Goal: Task Accomplishment & Management: Manage account settings

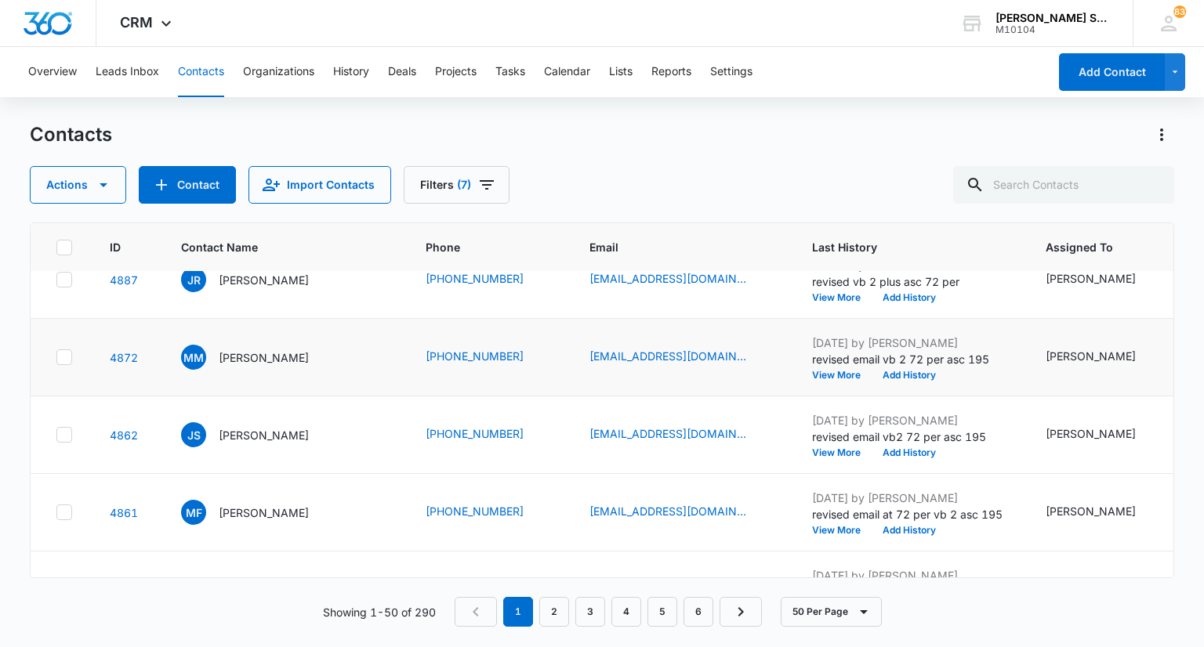
scroll to position [392, 0]
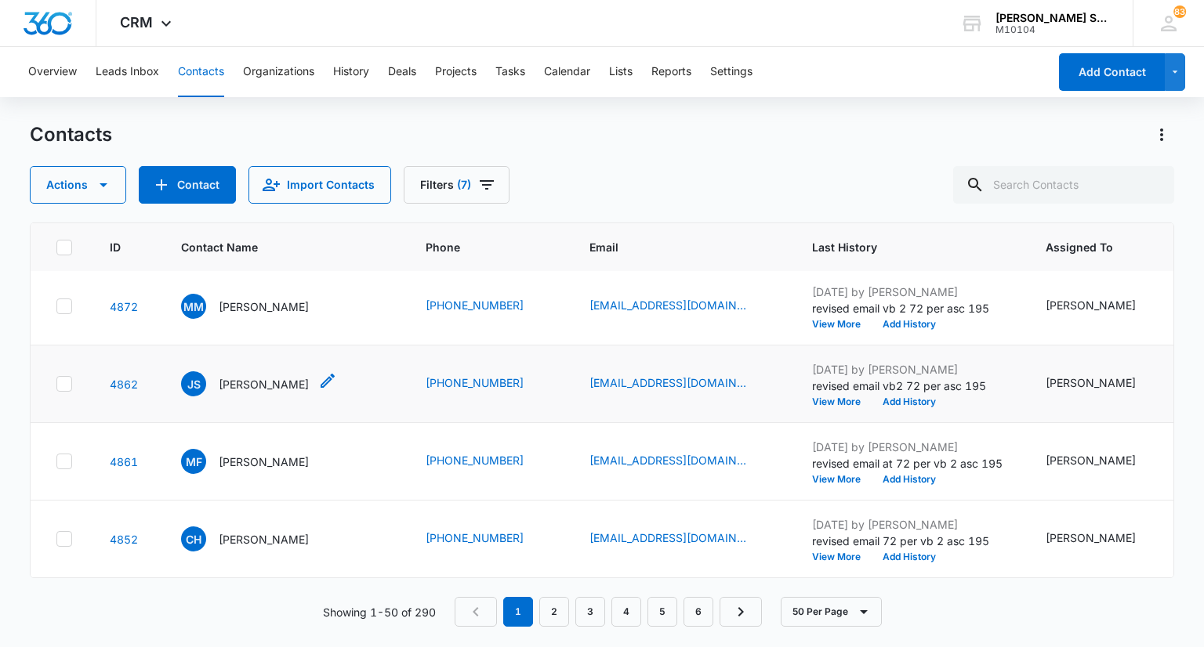
click at [277, 393] on p "[PERSON_NAME]" at bounding box center [264, 384] width 90 height 16
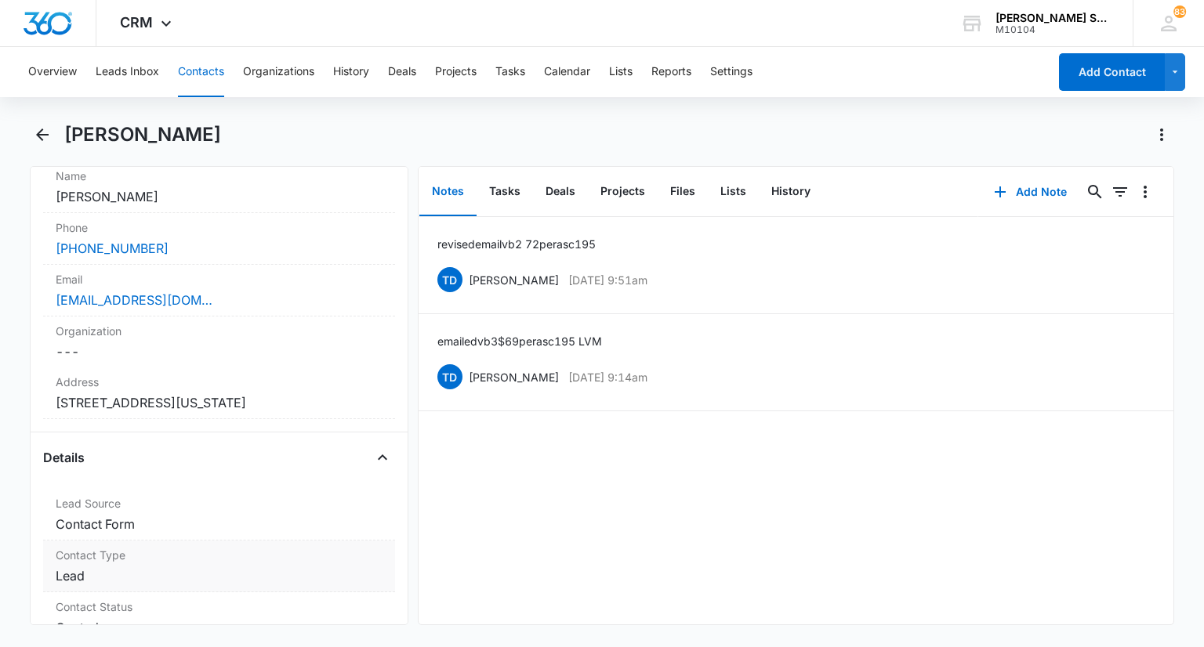
scroll to position [470, 0]
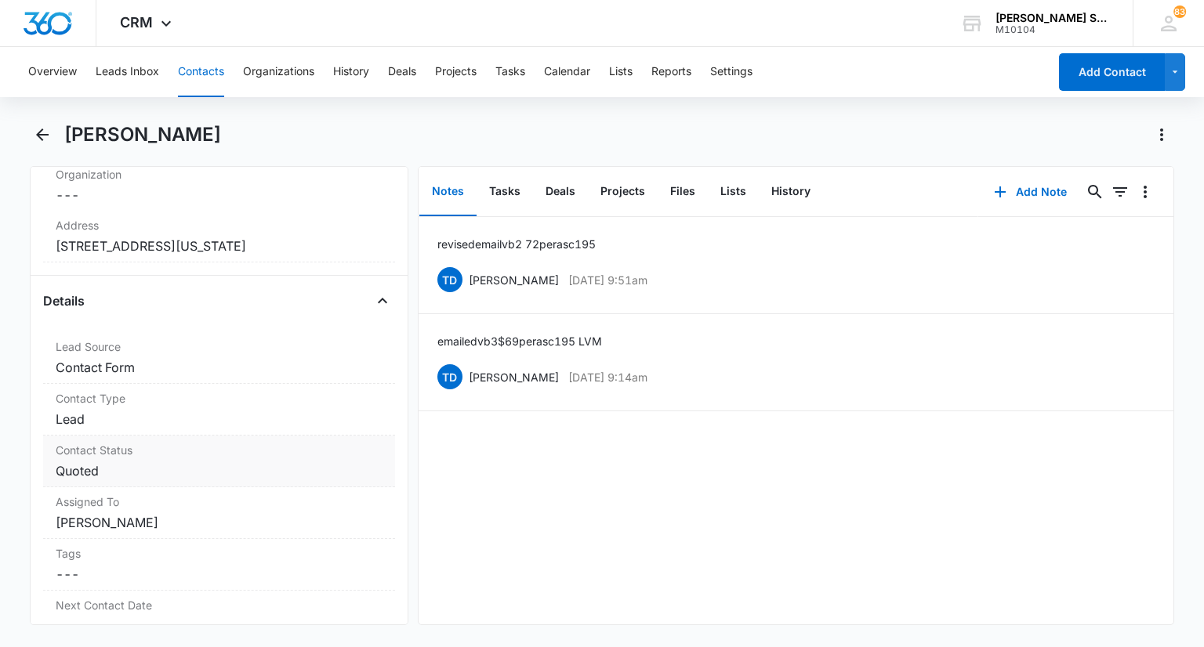
click at [135, 462] on dd "Cancel Save Changes Quoted" at bounding box center [219, 471] width 326 height 19
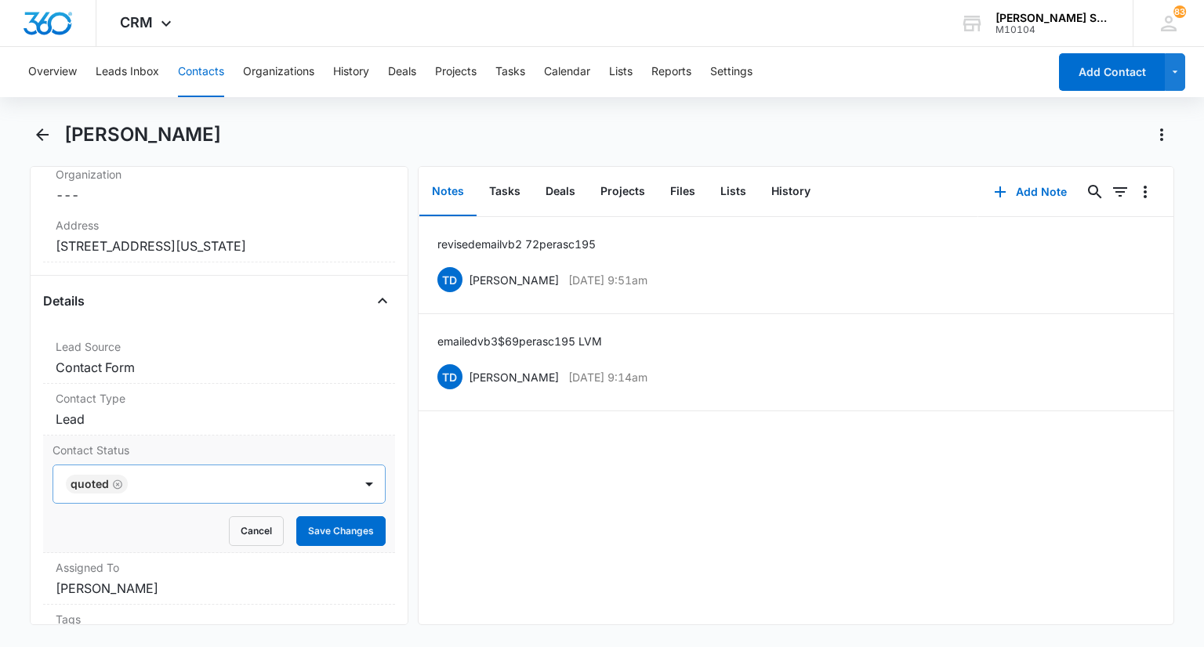
click at [121, 486] on icon "Remove Quoted" at bounding box center [117, 485] width 11 height 12
type input "n"
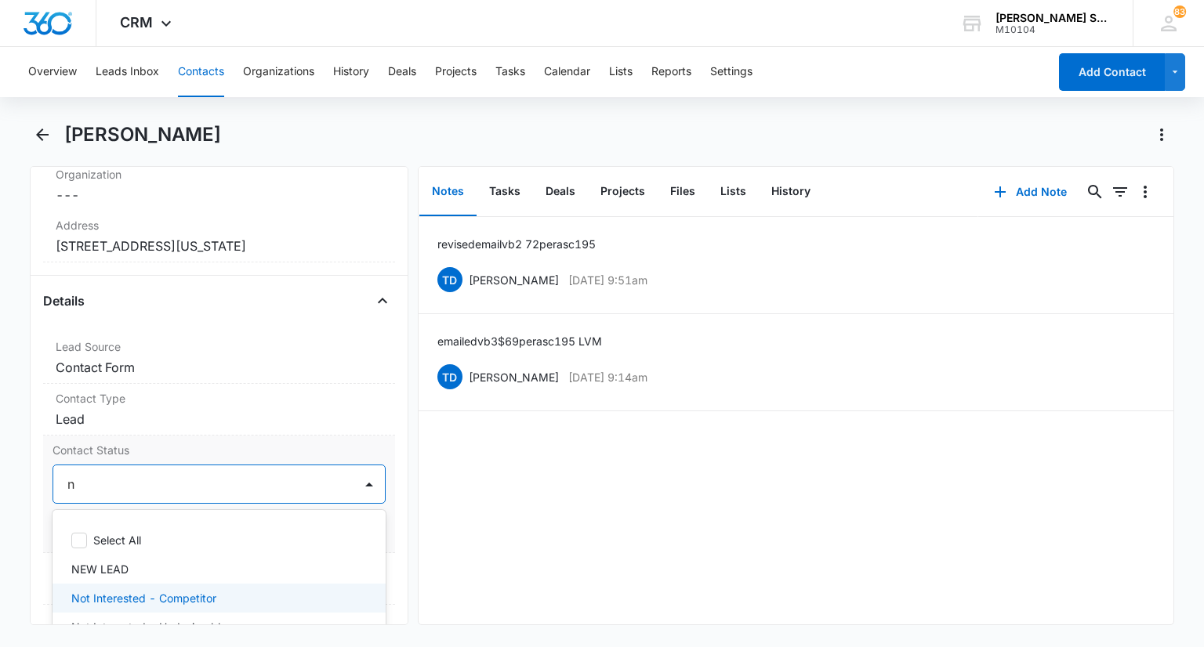
click at [168, 593] on p "Not Interested - Competitor" at bounding box center [143, 598] width 145 height 16
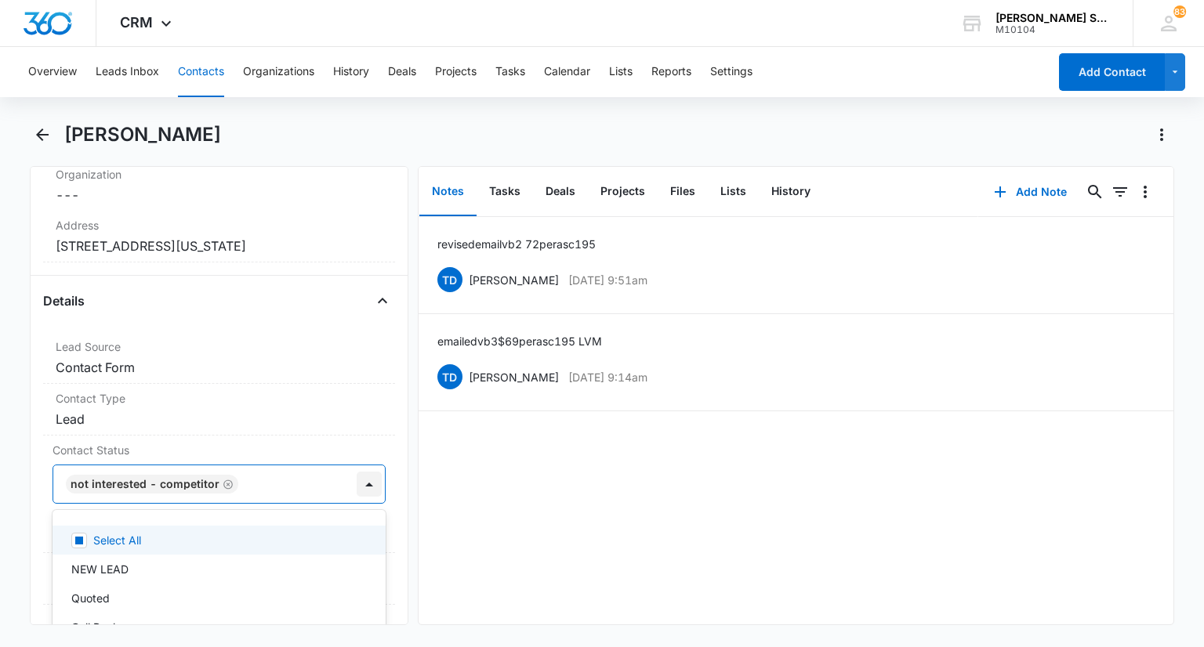
click at [357, 484] on div at bounding box center [369, 484] width 25 height 25
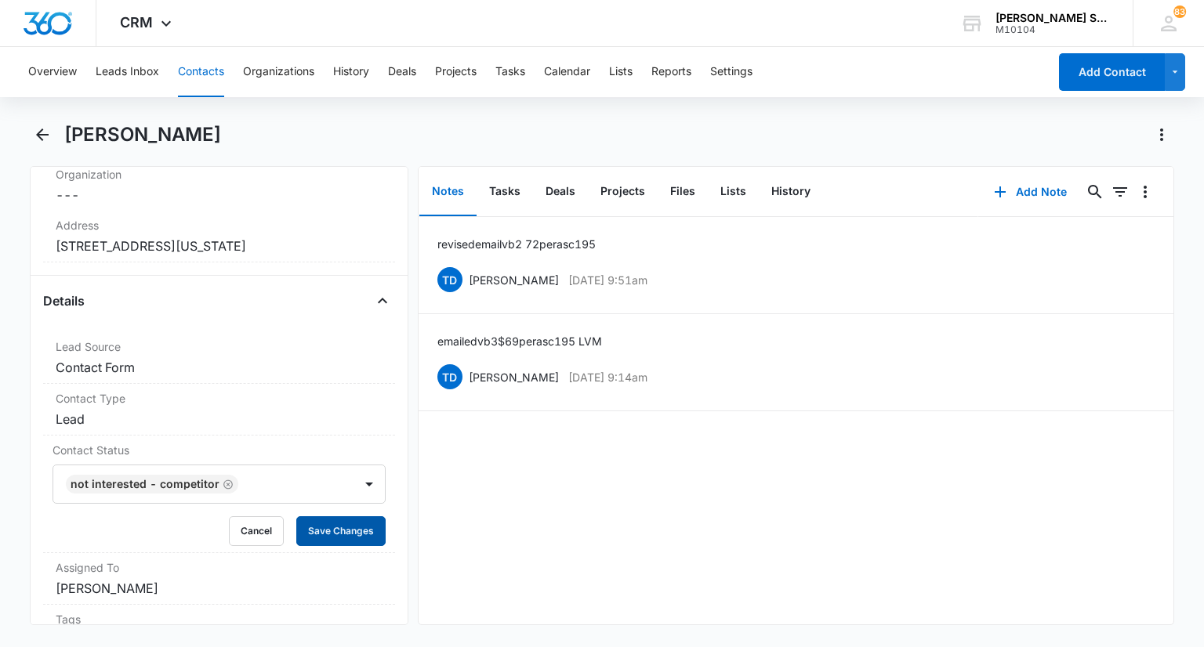
click at [337, 524] on button "Save Changes" at bounding box center [340, 531] width 89 height 30
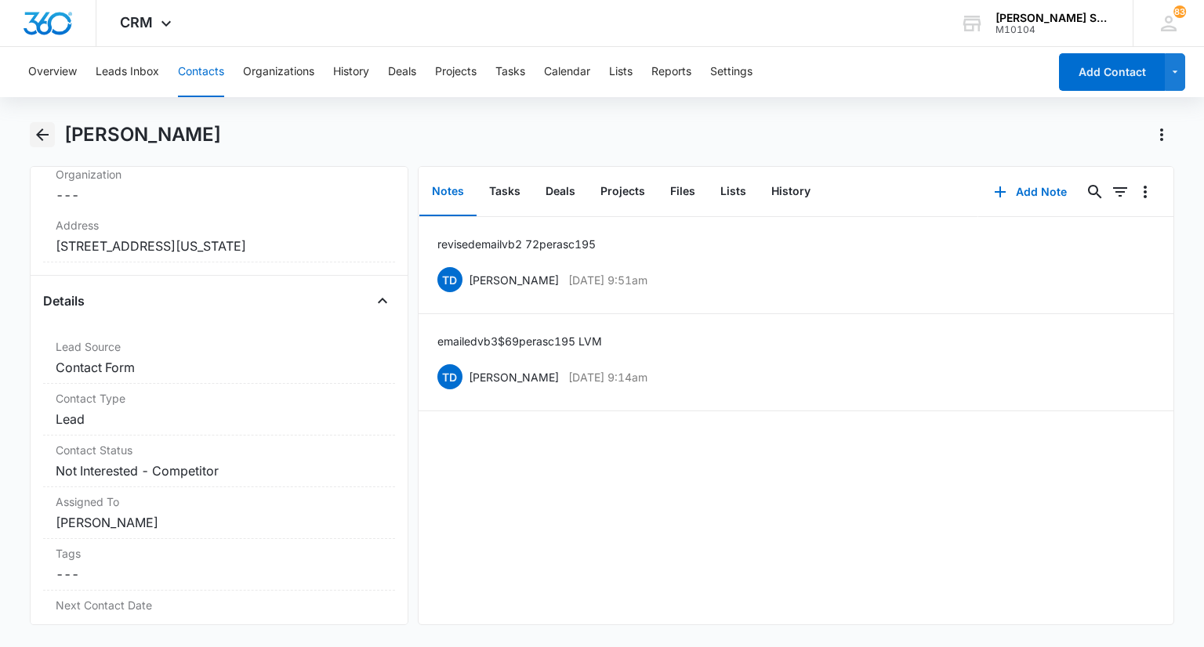
click at [45, 132] on icon "Back" at bounding box center [42, 134] width 19 height 19
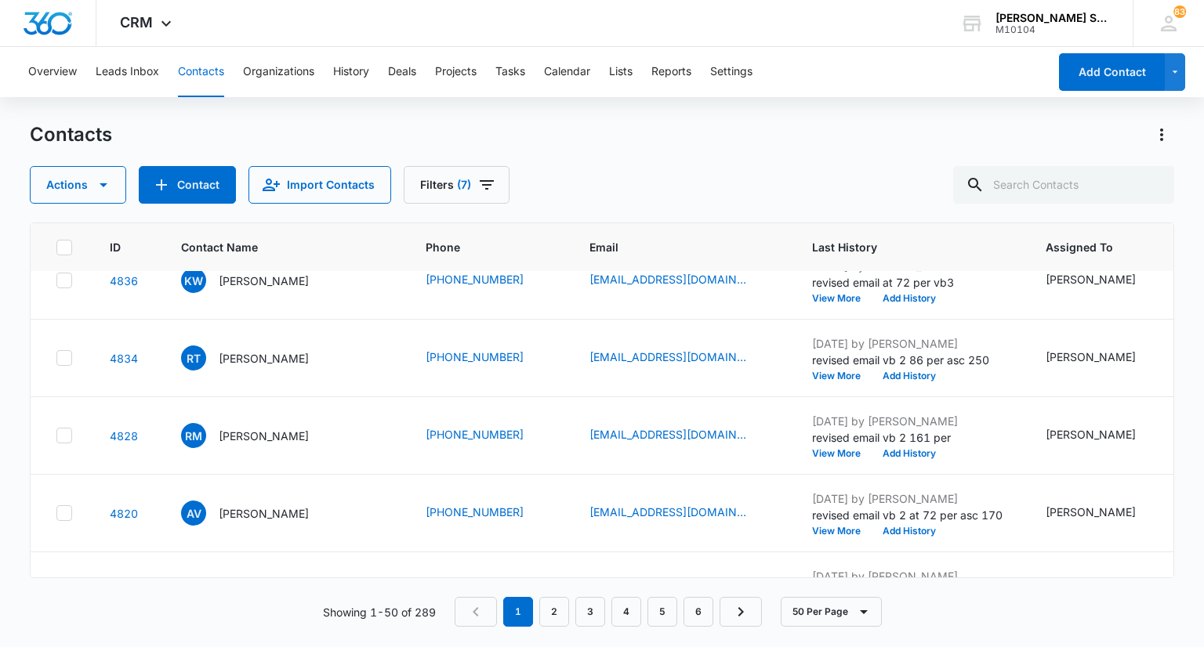
scroll to position [833, 0]
